Goal: Check status

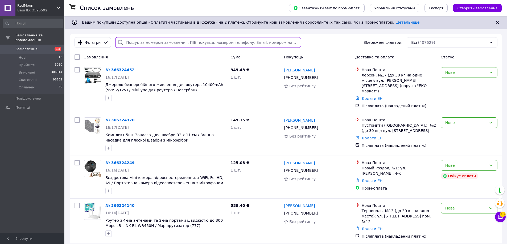
paste input "366215225"
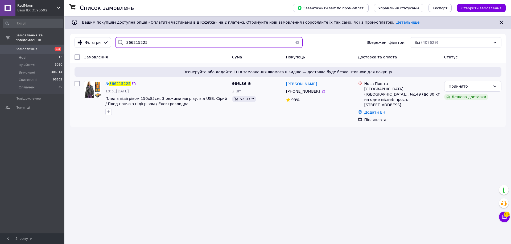
type input "366215225"
click at [95, 90] on img at bounding box center [92, 89] width 16 height 16
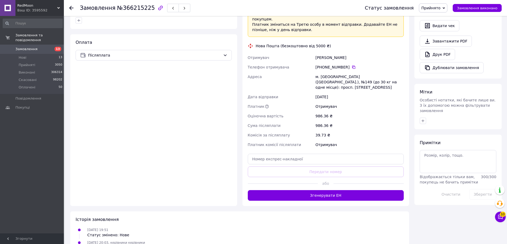
scroll to position [177, 0]
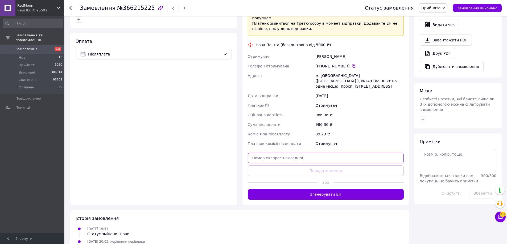
paste input "20451269164750"
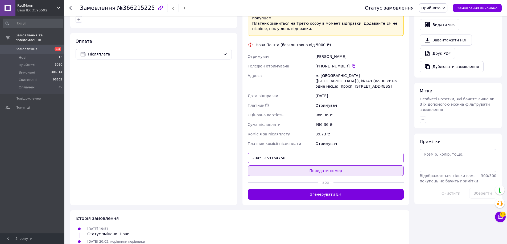
type input "20451269164750"
click at [303, 166] on button "Передати номер" at bounding box center [326, 171] width 156 height 11
